Goal: Information Seeking & Learning: Find specific fact

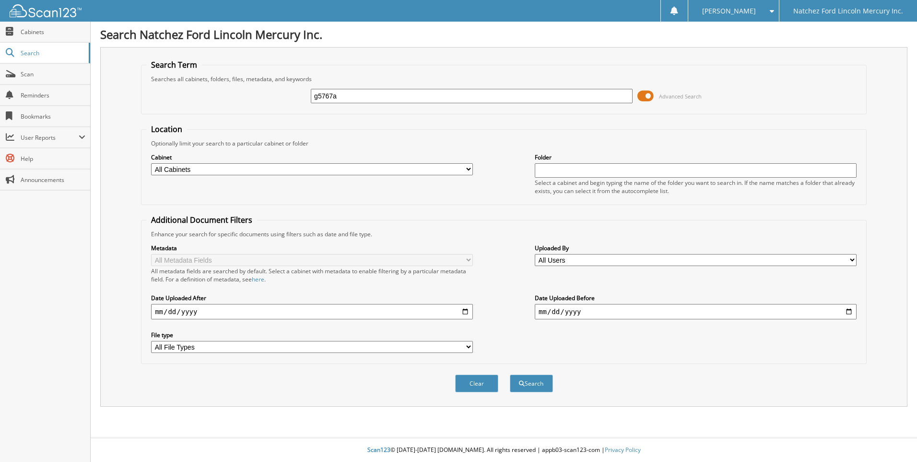
type input "g5767a"
click at [510, 374] on button "Search" at bounding box center [531, 383] width 43 height 18
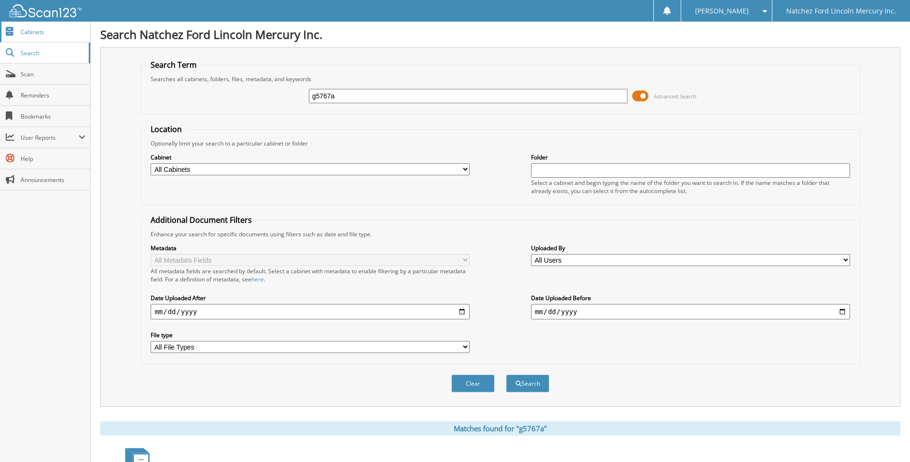
click at [39, 31] on span "Cabinets" at bounding box center [53, 32] width 65 height 8
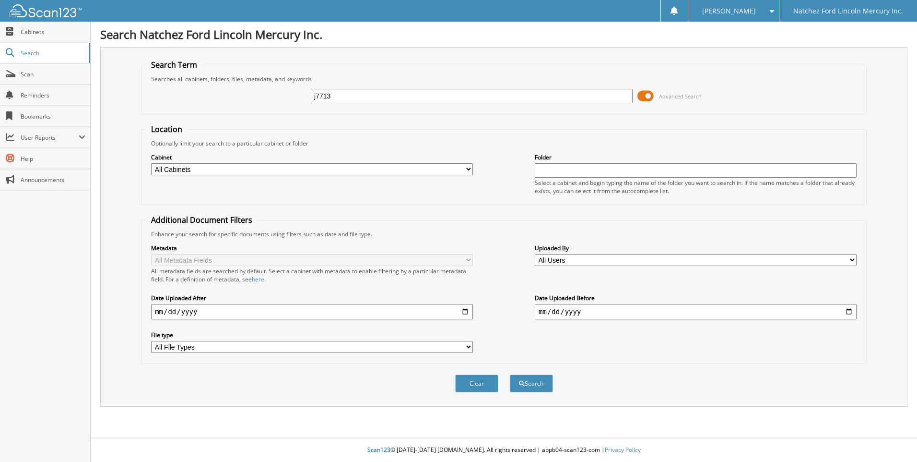
type input "j7713"
click at [510, 374] on button "Search" at bounding box center [531, 383] width 43 height 18
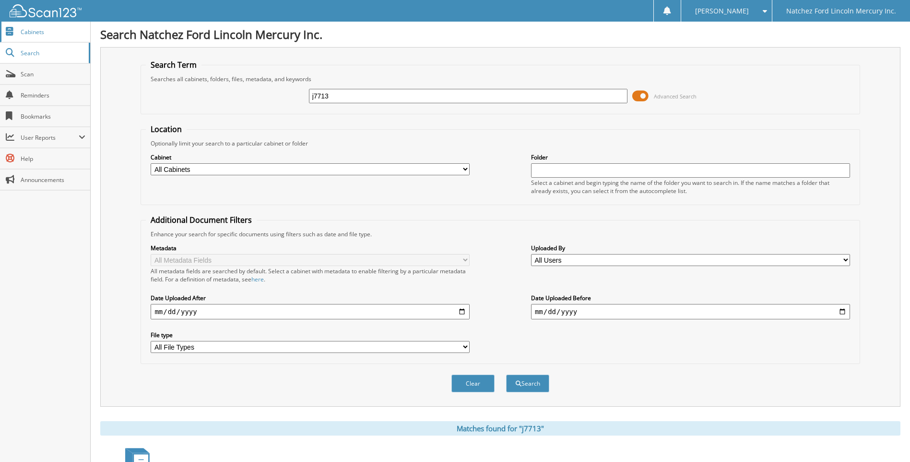
click at [37, 35] on span "Cabinets" at bounding box center [53, 32] width 65 height 8
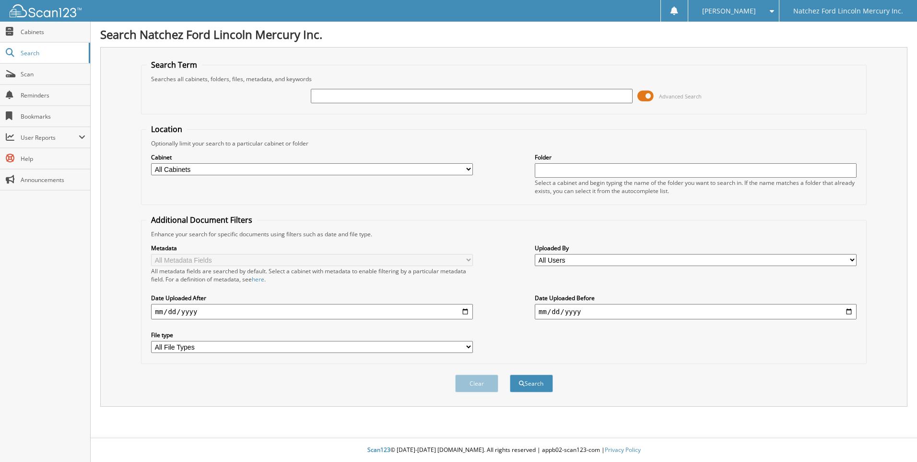
click at [393, 94] on input "text" at bounding box center [472, 96] width 322 height 14
type input "55044b"
click at [510, 374] on button "Search" at bounding box center [531, 383] width 43 height 18
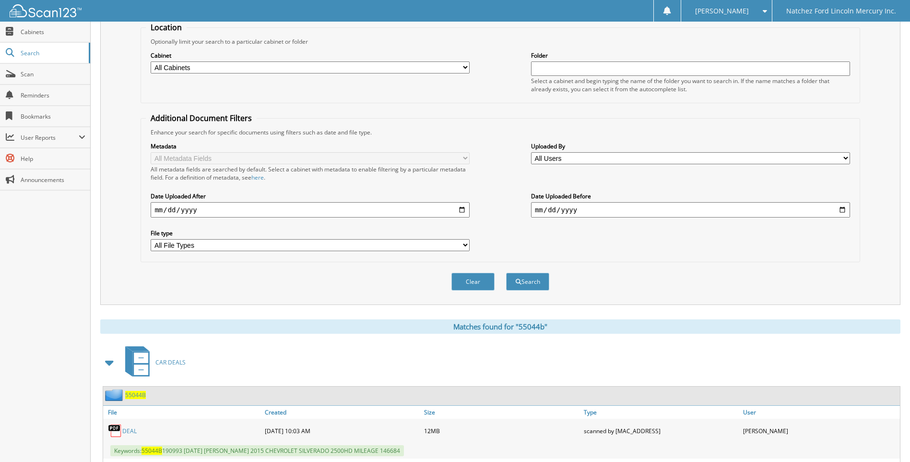
scroll to position [168, 0]
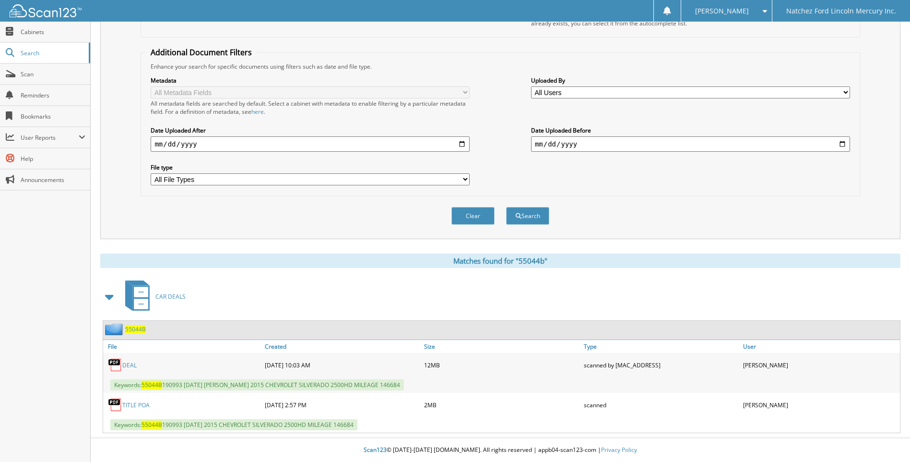
click at [145, 406] on link "TITLE POA" at bounding box center [135, 405] width 27 height 8
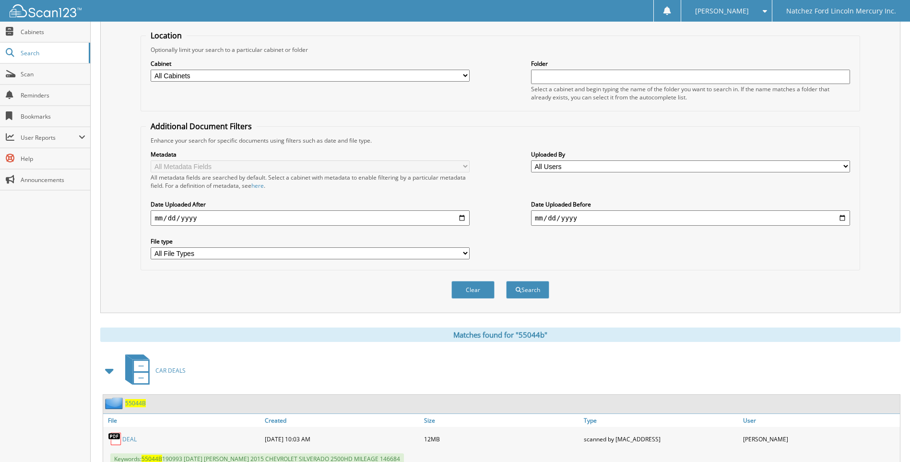
scroll to position [0, 0]
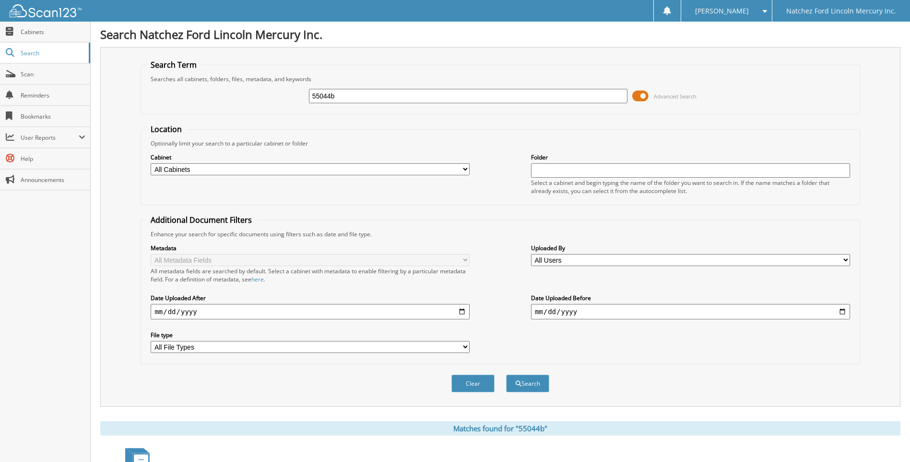
click at [344, 95] on input "55044b" at bounding box center [468, 96] width 319 height 14
type input "55146a"
click at [506, 374] on button "Search" at bounding box center [527, 383] width 43 height 18
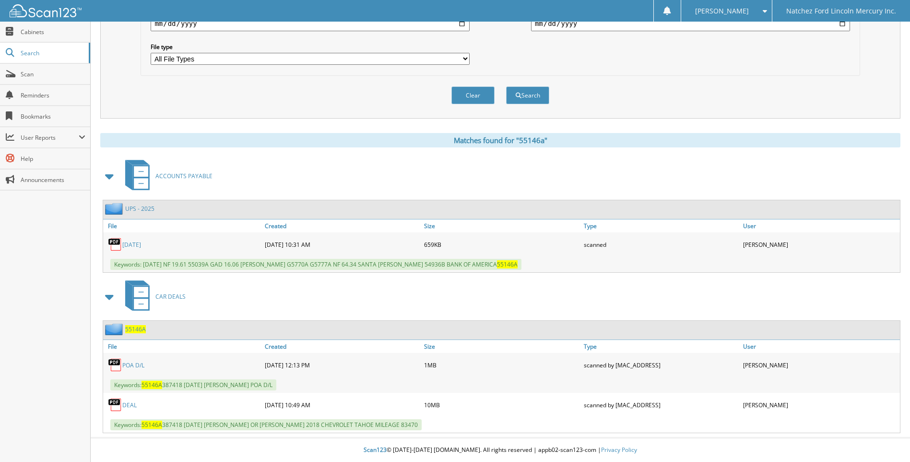
scroll to position [0, 0]
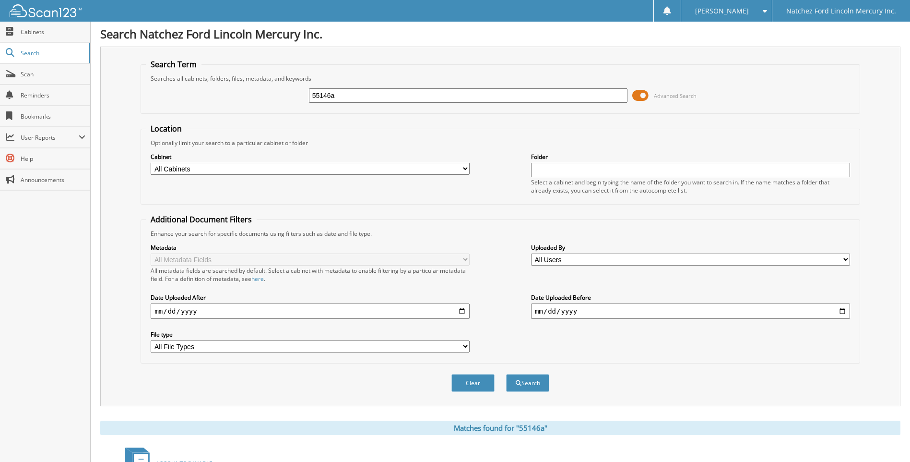
click at [348, 96] on input "55146a" at bounding box center [468, 95] width 319 height 14
type input "55146"
click at [506, 374] on button "Search" at bounding box center [527, 383] width 43 height 18
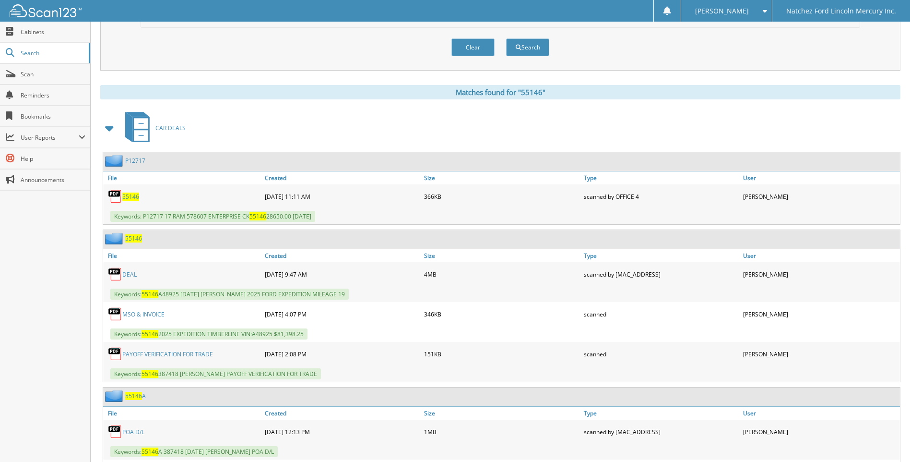
scroll to position [384, 0]
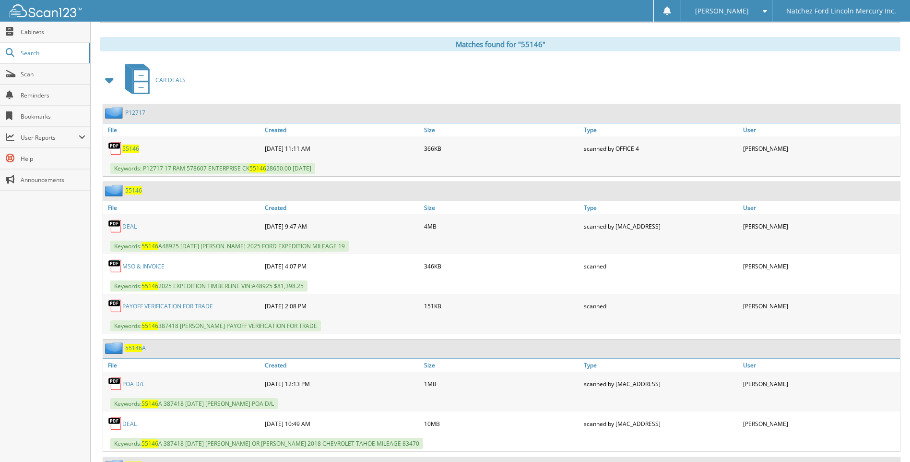
click at [131, 224] on link "DEAL" at bounding box center [129, 226] width 14 height 8
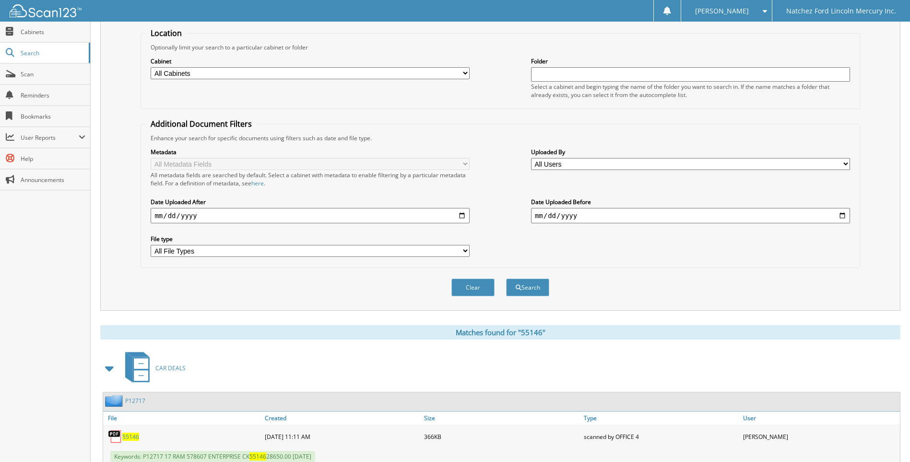
scroll to position [0, 0]
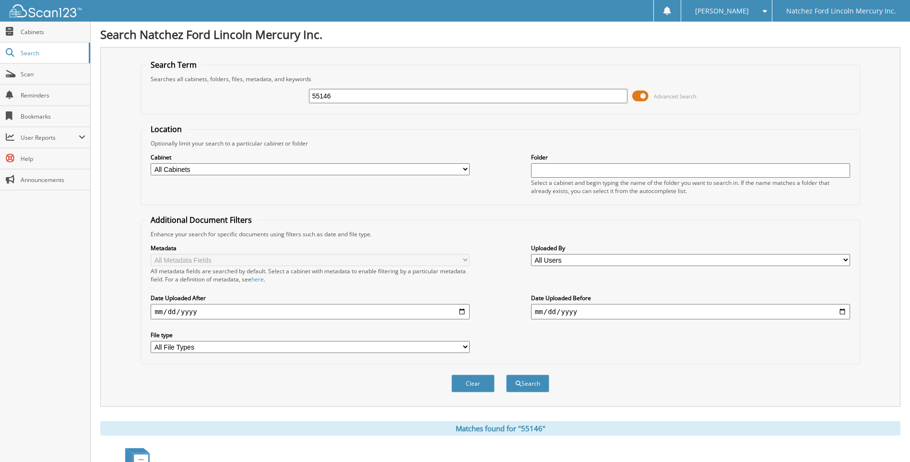
click at [334, 94] on input "55146" at bounding box center [468, 96] width 319 height 14
click at [333, 95] on input "55146" at bounding box center [468, 96] width 319 height 14
type input "54936"
click at [506, 374] on button "Search" at bounding box center [527, 383] width 43 height 18
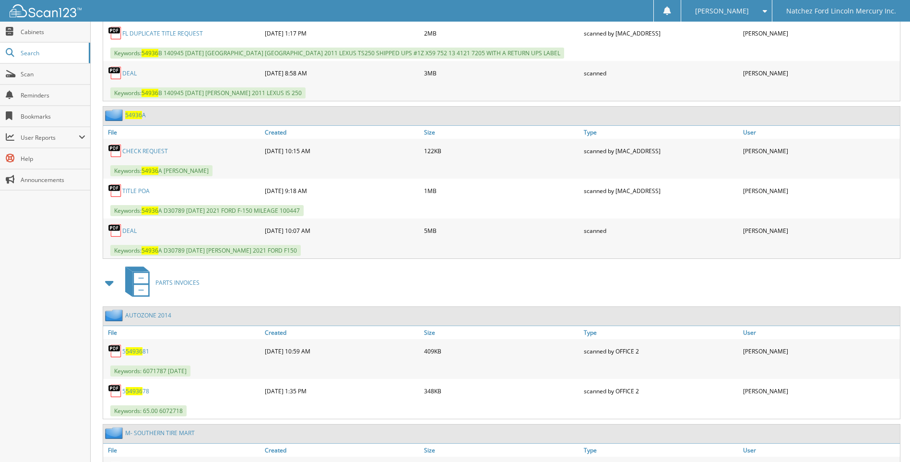
scroll to position [1823, 0]
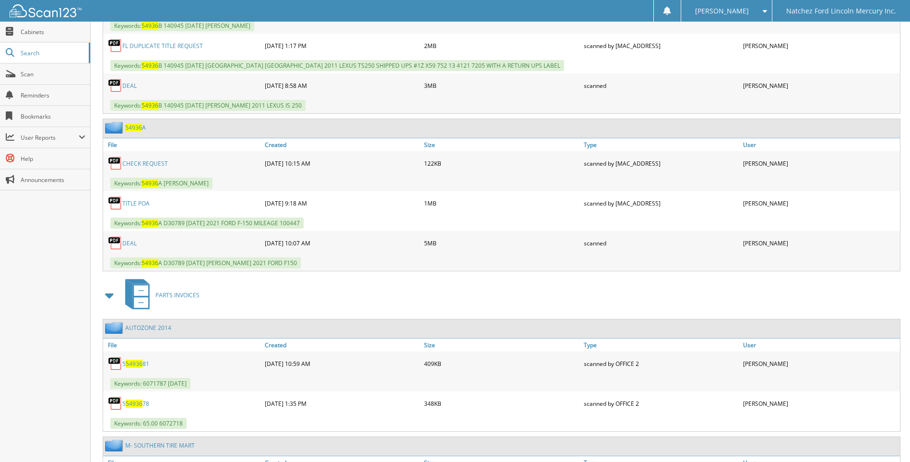
click at [130, 247] on link "DEAL" at bounding box center [129, 243] width 14 height 8
click at [34, 53] on span "Search" at bounding box center [52, 53] width 63 height 8
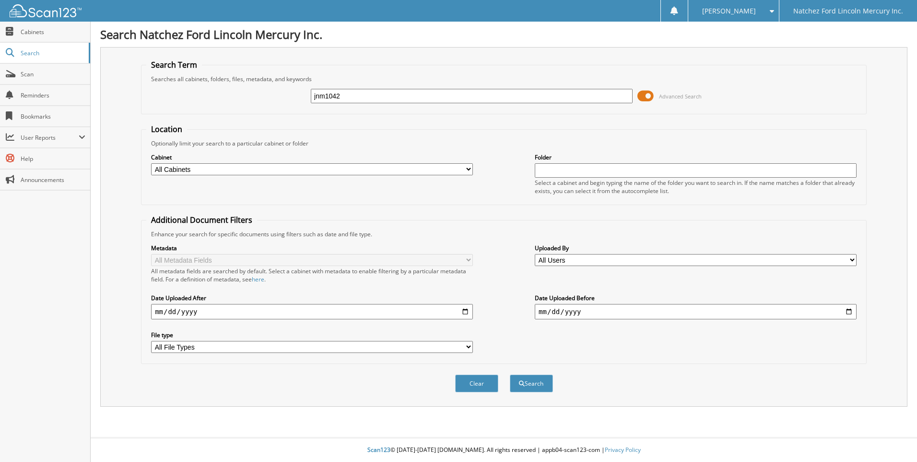
type input "jnm1042"
click at [510, 374] on button "Search" at bounding box center [531, 383] width 43 height 18
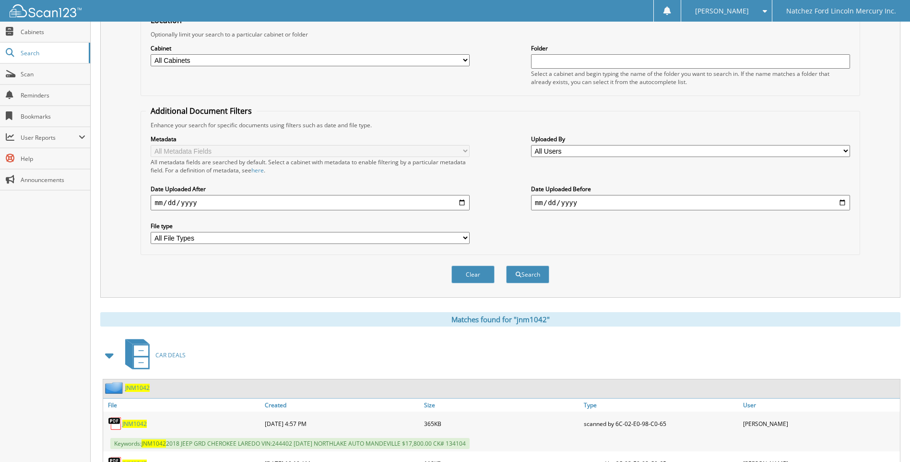
scroll to position [208, 0]
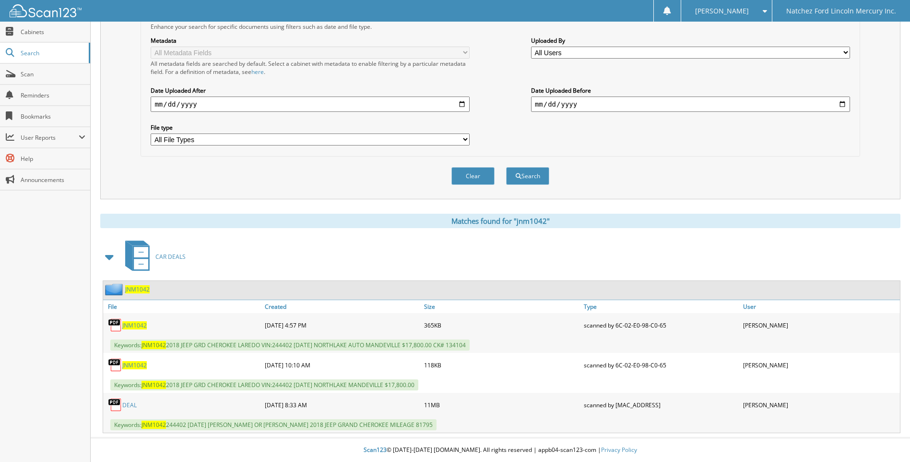
click at [141, 367] on span "JNM1042" at bounding box center [134, 365] width 24 height 8
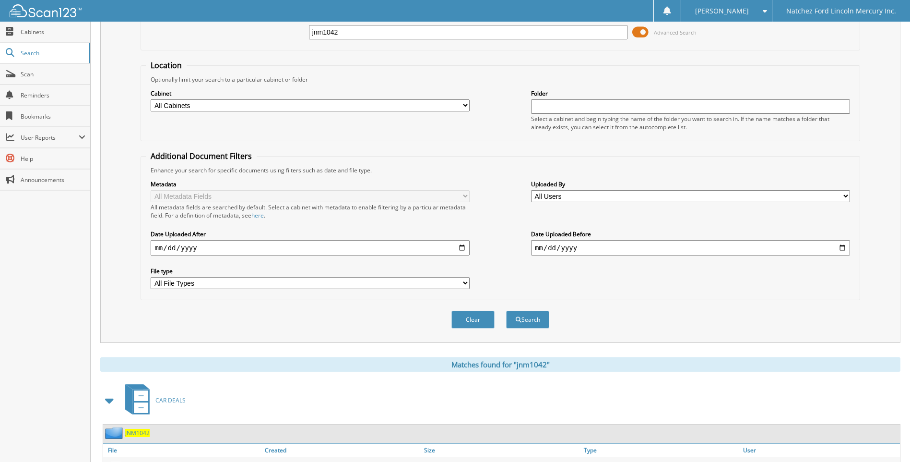
scroll to position [0, 0]
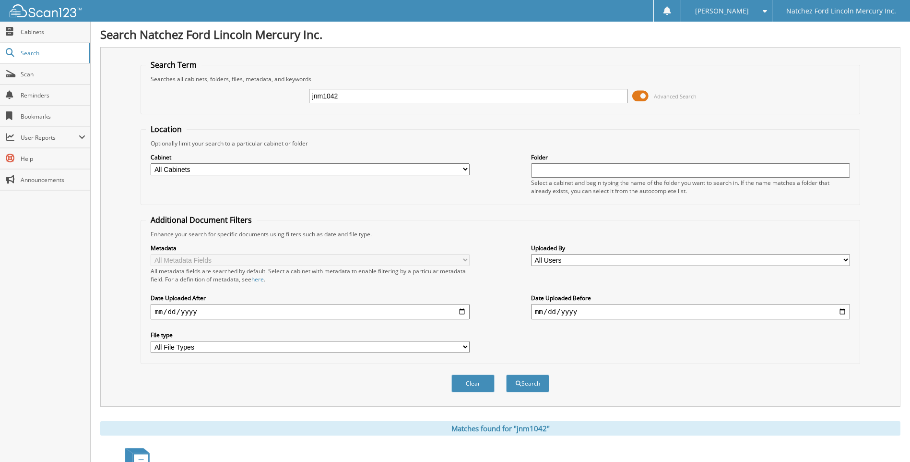
click at [362, 94] on input "jnm1042" at bounding box center [468, 96] width 319 height 14
type input "g5798"
click at [506, 374] on button "Search" at bounding box center [527, 383] width 43 height 18
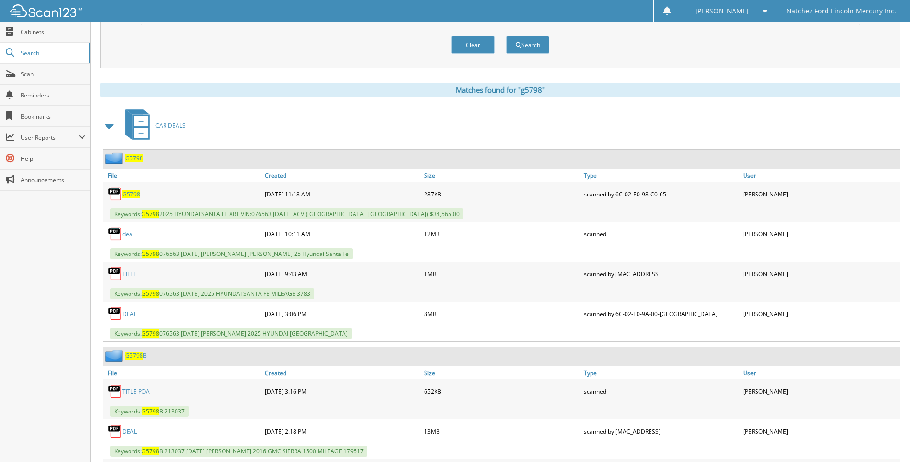
scroll to position [336, 0]
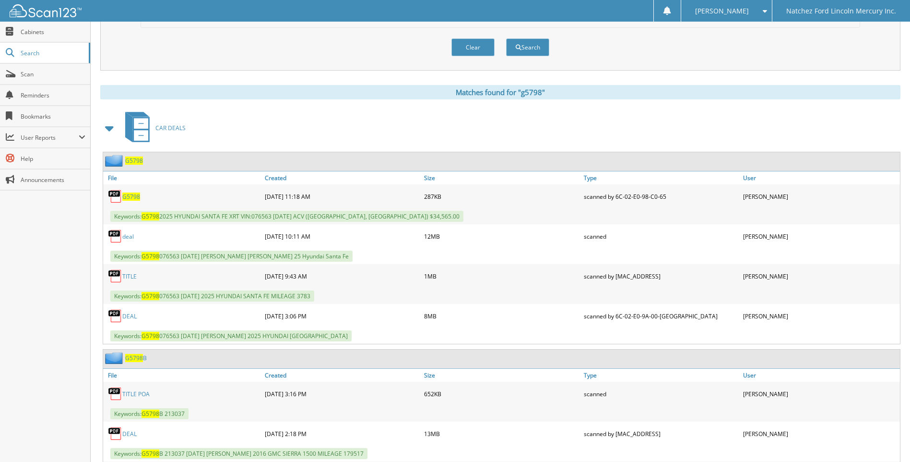
click at [132, 315] on link "DEAL" at bounding box center [129, 316] width 14 height 8
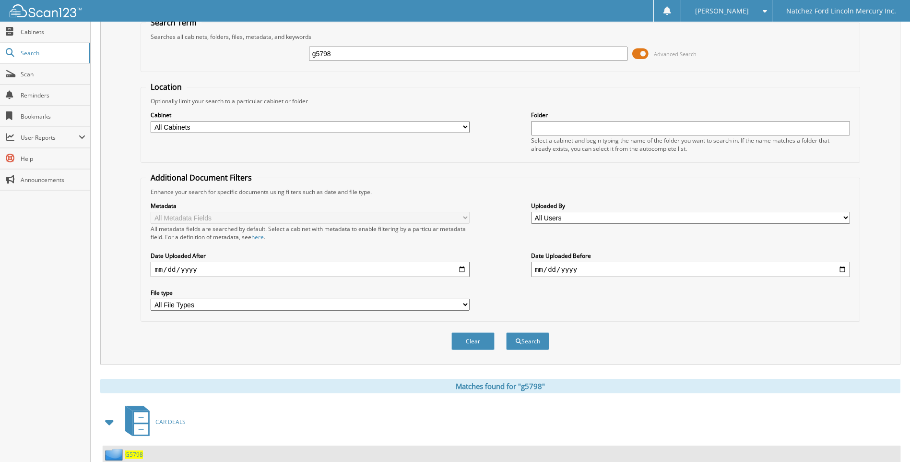
scroll to position [0, 0]
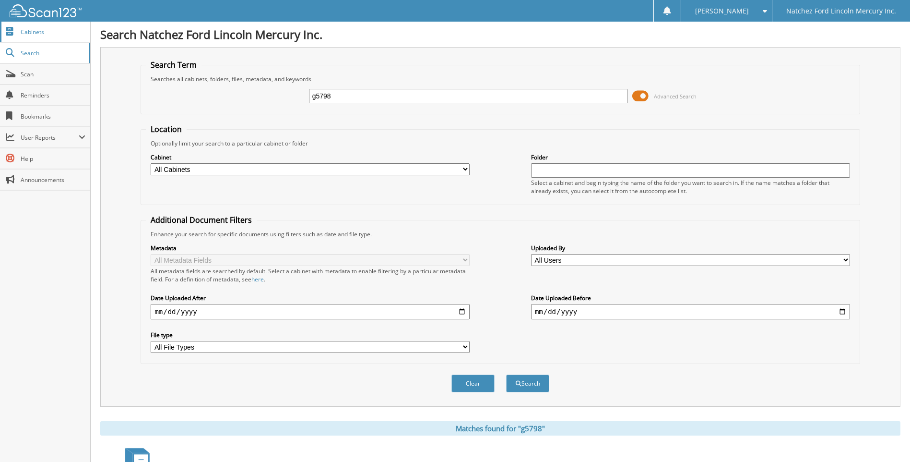
click at [43, 31] on span "Cabinets" at bounding box center [53, 32] width 65 height 8
